Goal: Task Accomplishment & Management: Manage account settings

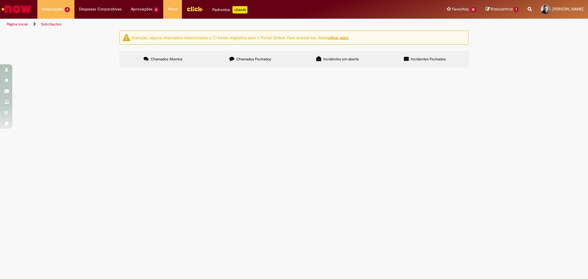
click at [0, 0] on span "NF 011944-1 AGILCLEAN por favor gerar pedido para que possamos lançar NF RC 100…" at bounding box center [0, 0] width 0 height 0
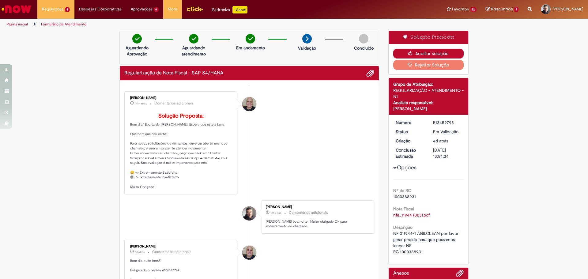
click at [423, 55] on button "Aceitar solução" at bounding box center [429, 54] width 71 height 10
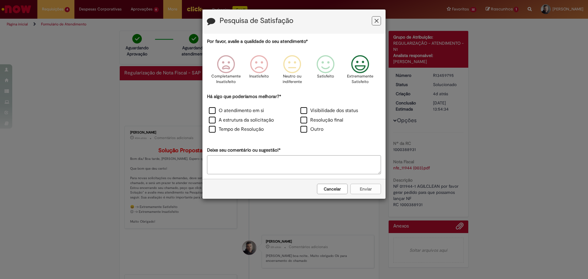
click at [356, 70] on icon "Feedback" at bounding box center [360, 64] width 23 height 18
drag, startPoint x: 302, startPoint y: 132, endPoint x: 300, endPoint y: 137, distance: 5.6
click at [302, 132] on label "Outro" at bounding box center [312, 129] width 23 height 7
click at [296, 160] on textarea "Deixe seu comentário ou sugestão!*" at bounding box center [294, 164] width 174 height 19
type textarea "*"
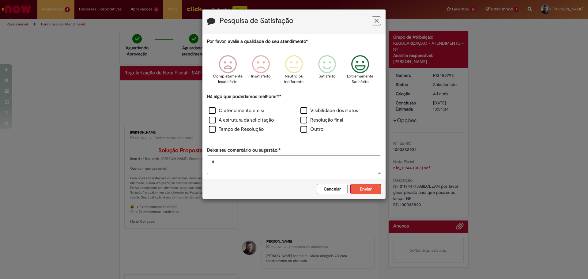
click at [355, 191] on button "Enviar" at bounding box center [366, 189] width 31 height 10
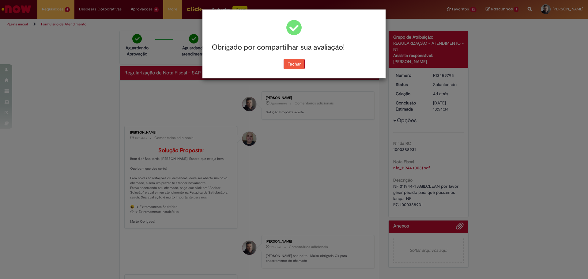
click at [296, 67] on button "Fechar" at bounding box center [294, 64] width 21 height 10
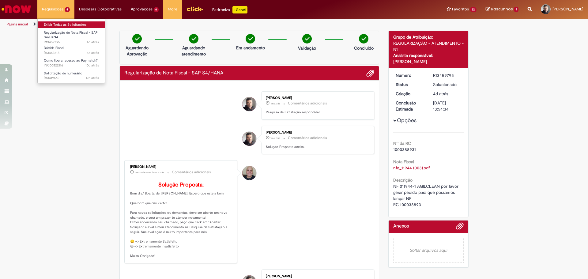
click at [50, 25] on link "Exibir Todas as Solicitações" at bounding box center [71, 24] width 67 height 7
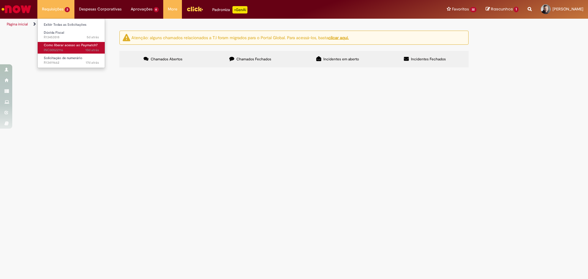
click at [50, 47] on span "Como liberar acesso ao Paymatch?" at bounding box center [71, 45] width 54 height 5
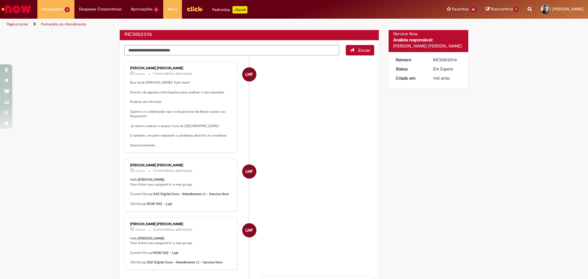
scroll to position [31, 0]
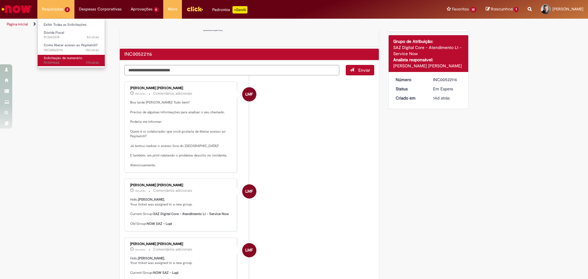
click at [59, 58] on span "Solicitação de numerário" at bounding box center [63, 58] width 39 height 5
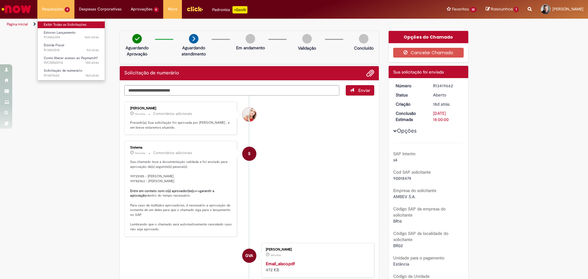
click at [58, 22] on link "Exibir Todas as Solicitações" at bounding box center [71, 24] width 67 height 7
